Goal: Task Accomplishment & Management: Manage account settings

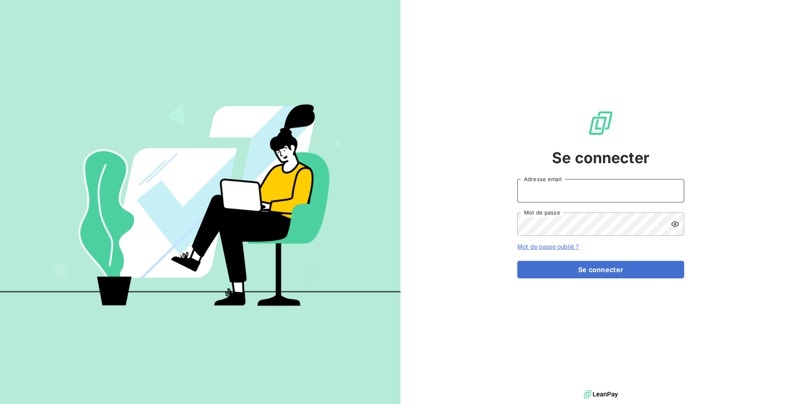
click at [598, 200] on input "Adresse email" at bounding box center [600, 190] width 167 height 23
type input "[PERSON_NAME][EMAIL_ADDRESS][PERSON_NAME][DOMAIN_NAME]"
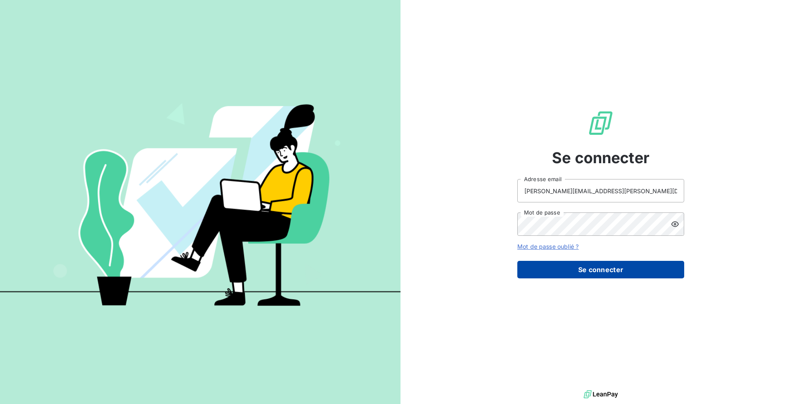
click at [579, 273] on button "Se connecter" at bounding box center [600, 270] width 167 height 18
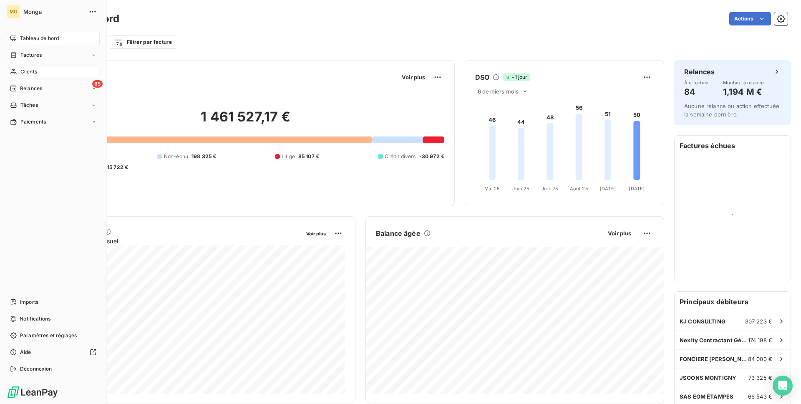
click at [29, 71] on span "Clients" at bounding box center [28, 72] width 17 height 8
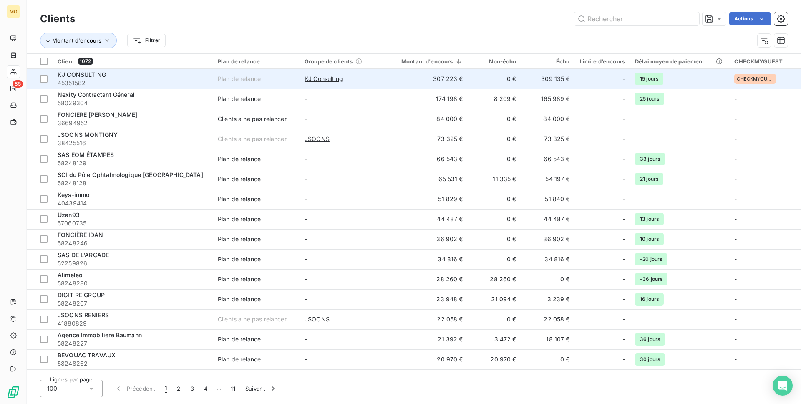
click at [149, 76] on div "KJ CONSULTING" at bounding box center [133, 74] width 150 height 8
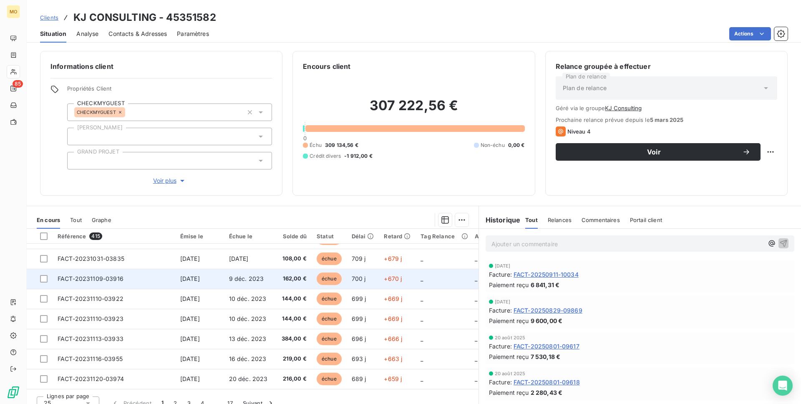
scroll to position [10, 0]
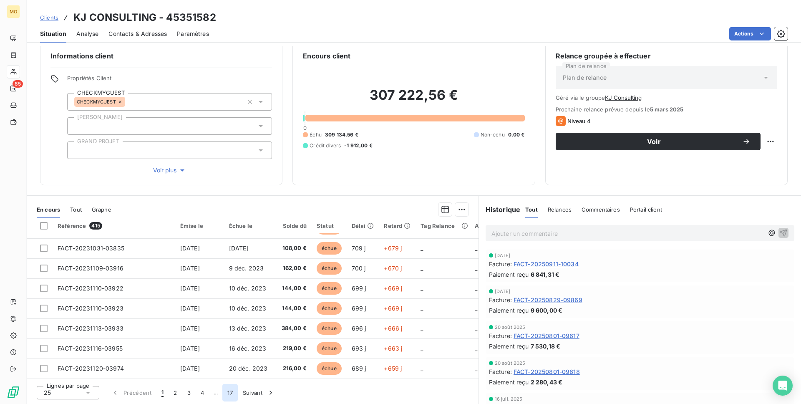
click at [228, 390] on button "17" at bounding box center [229, 393] width 15 height 18
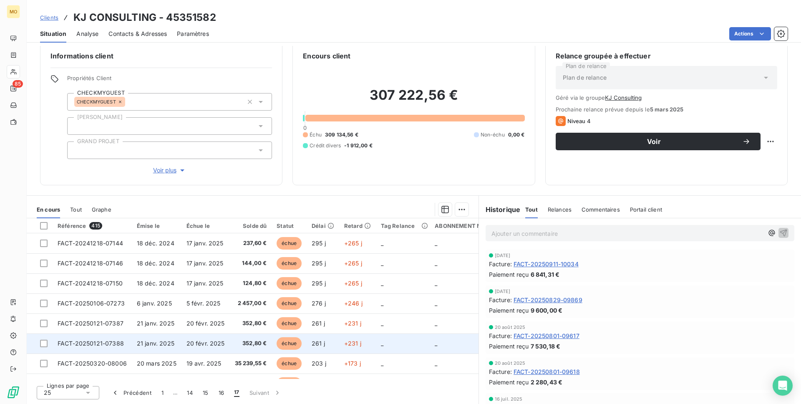
scroll to position [159, 0]
